Goal: Transaction & Acquisition: Purchase product/service

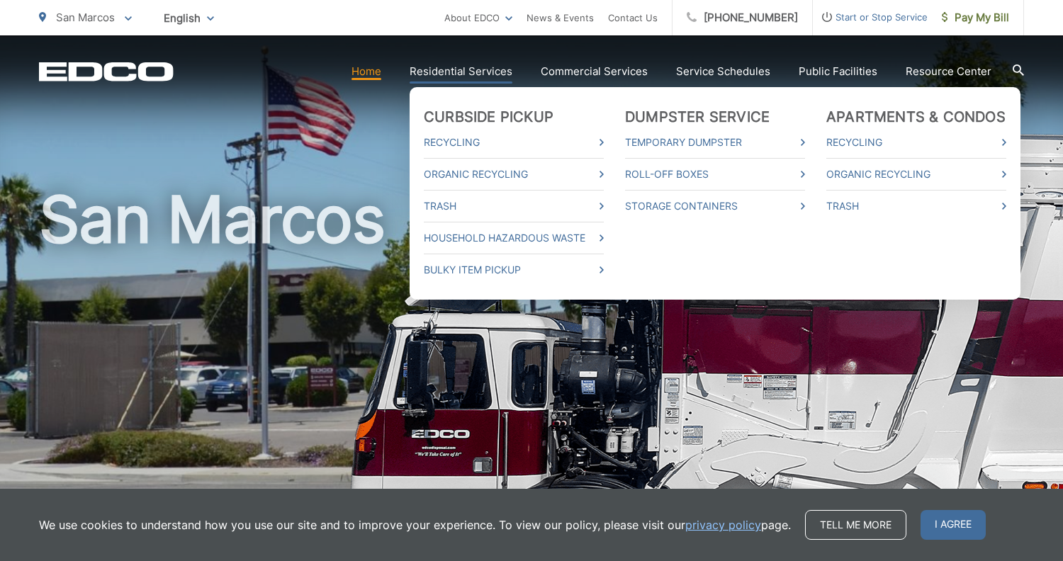
click at [449, 74] on link "Residential Services" at bounding box center [461, 71] width 103 height 17
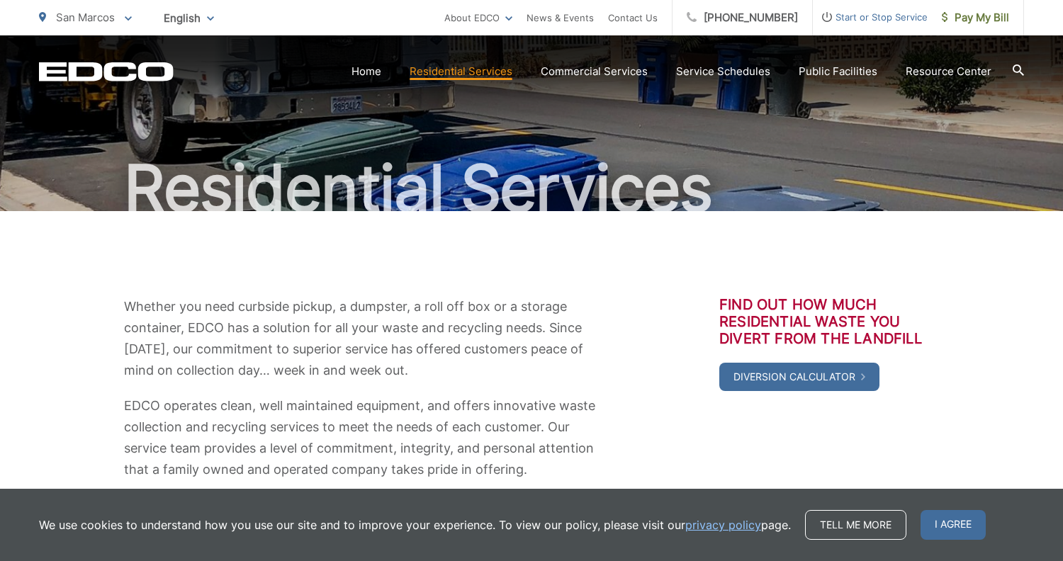
scroll to position [96, 0]
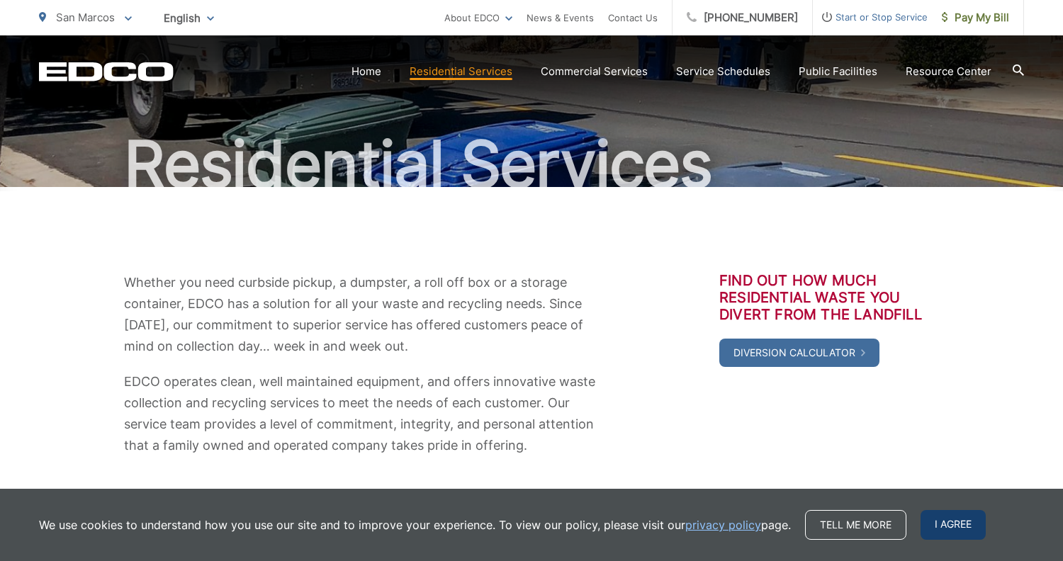
click at [952, 528] on span "I agree" at bounding box center [953, 525] width 65 height 30
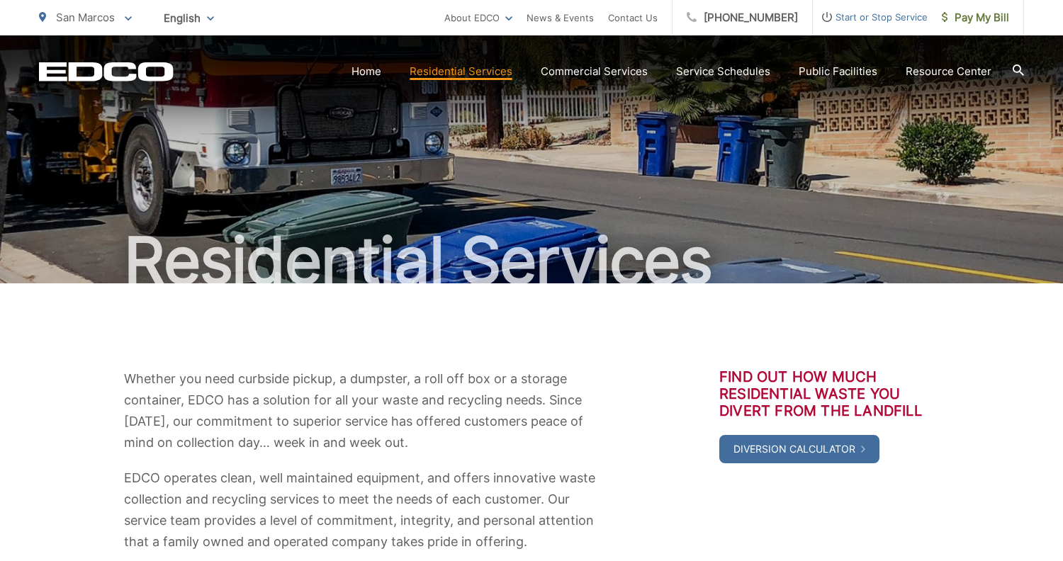
scroll to position [0, 0]
click at [380, 74] on link "Home" at bounding box center [367, 71] width 30 height 17
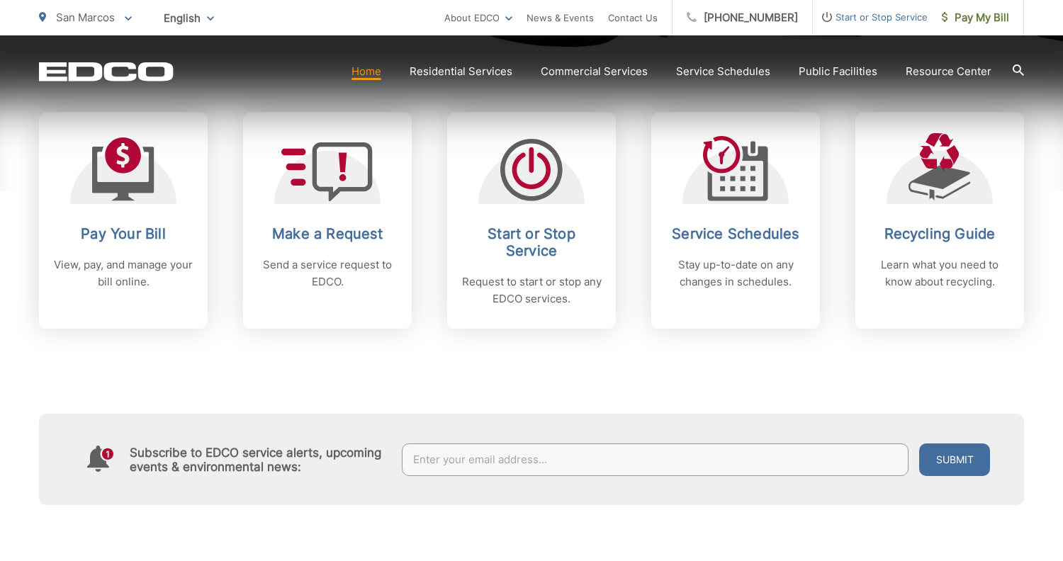
scroll to position [626, 0]
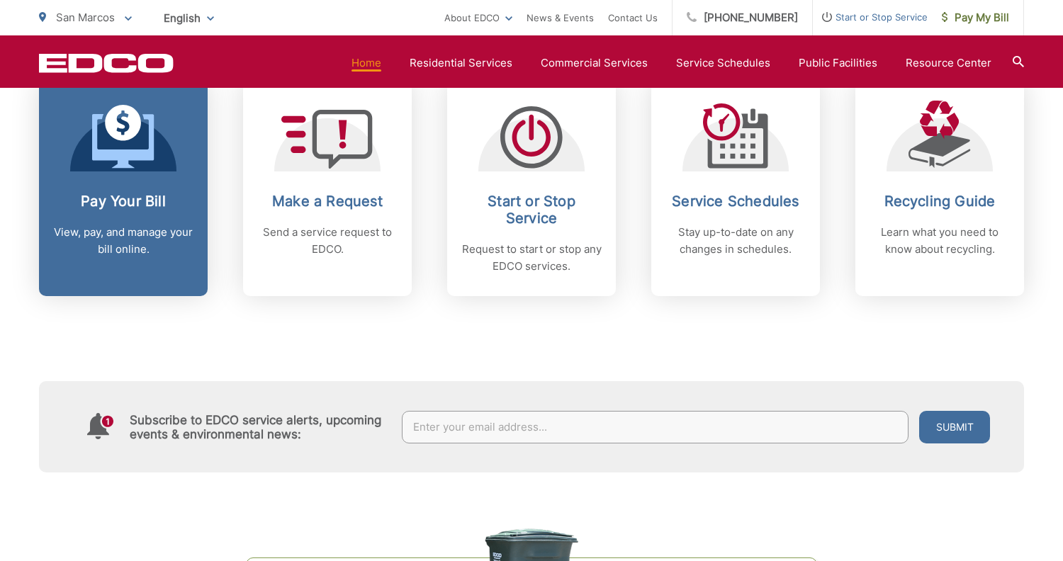
click at [135, 173] on link "Pay Your Bill View, pay, and manage your bill online." at bounding box center [123, 187] width 169 height 217
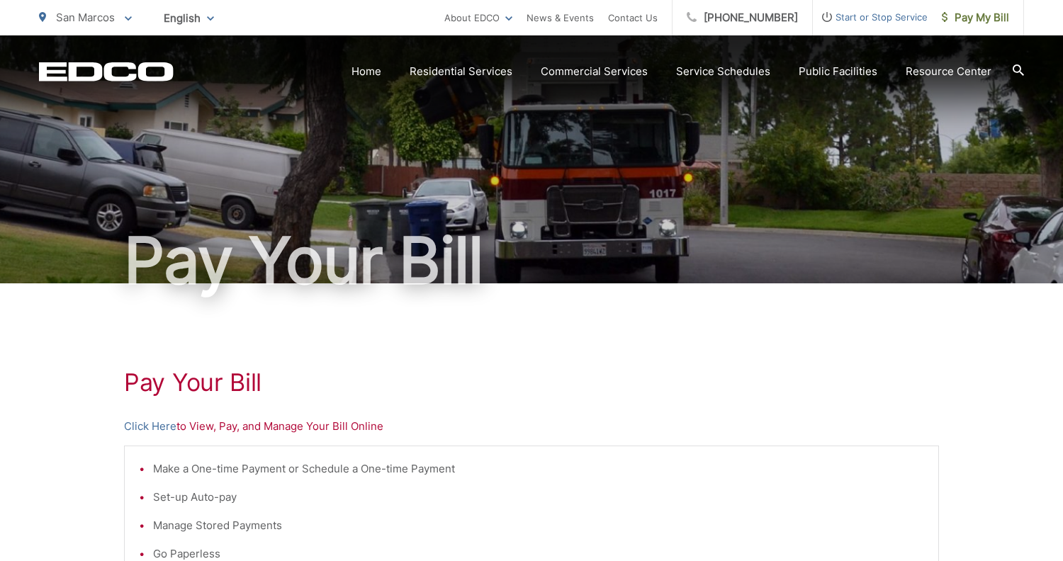
click at [255, 432] on p "Click Here to View, Pay, and Manage Your Bill Online" at bounding box center [531, 426] width 815 height 17
click at [150, 425] on link "Click Here" at bounding box center [150, 426] width 52 height 17
